Goal: Information Seeking & Learning: Stay updated

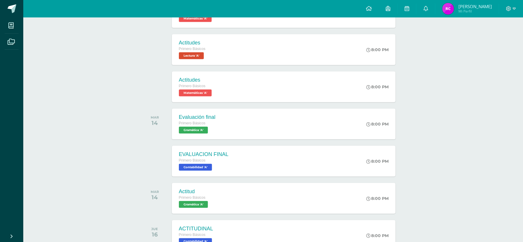
scroll to position [194, 0]
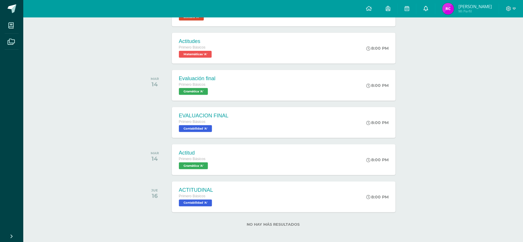
click at [428, 10] on icon at bounding box center [426, 8] width 5 height 5
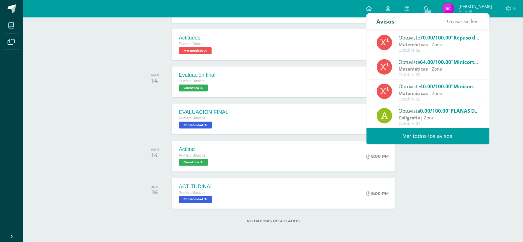
scroll to position [198, 0]
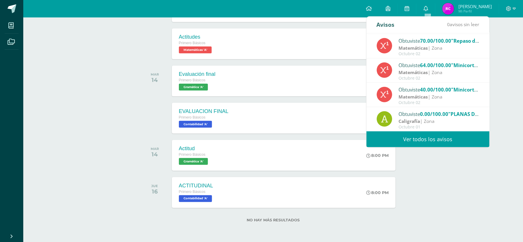
click at [448, 134] on link "Ver todos los avisos" at bounding box center [428, 140] width 123 height 16
click at [450, 142] on link "Ver todos los avisos" at bounding box center [428, 140] width 123 height 16
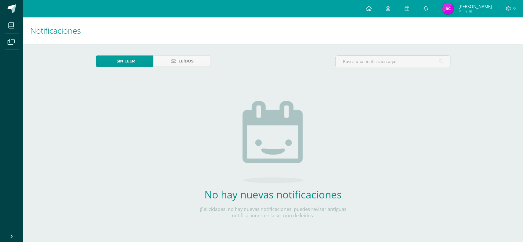
scroll to position [1120, 0]
click at [179, 59] on span "Leídos" at bounding box center [186, 61] width 15 height 11
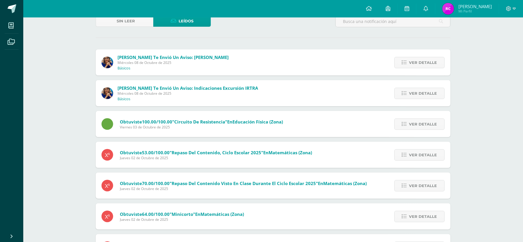
scroll to position [39, 0]
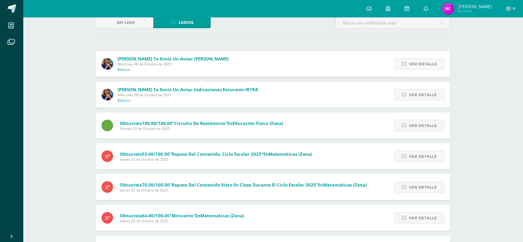
click at [269, 65] on div "Lucía Noriega te envió un aviso: Misa Jubilar Miércoles 08 de Octubre de 2025 B…" at bounding box center [273, 64] width 355 height 26
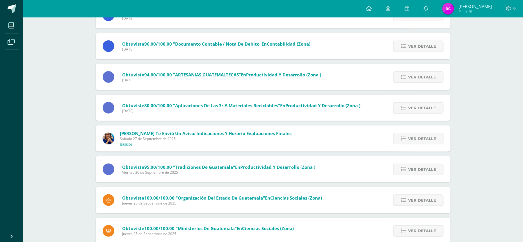
scroll to position [986, 0]
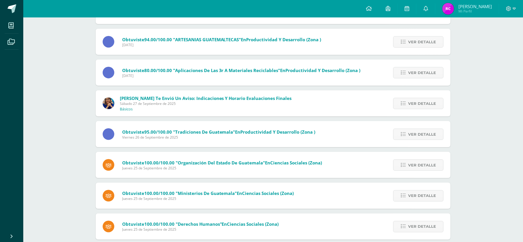
click at [299, 104] on div "Lucía Noriega te envió un aviso: Indicaciones y Horario Evaluaciones Finales Sá…" at bounding box center [273, 104] width 355 height 26
click at [400, 100] on link "Ver detalle" at bounding box center [418, 103] width 50 height 11
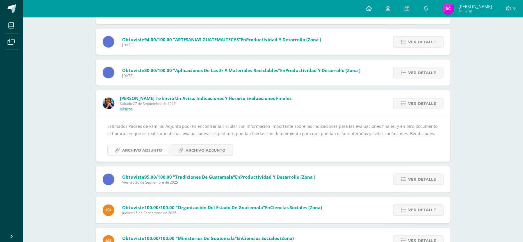
click at [149, 156] on span "Archivo Adjunto" at bounding box center [142, 150] width 40 height 11
